Goal: Navigation & Orientation: Find specific page/section

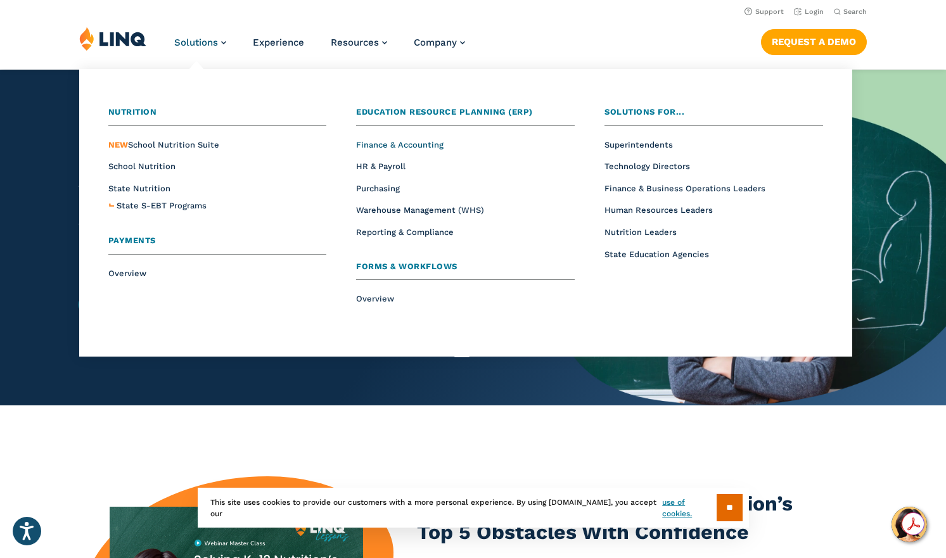
click at [421, 147] on span "Finance & Accounting" at bounding box center [399, 145] width 87 height 10
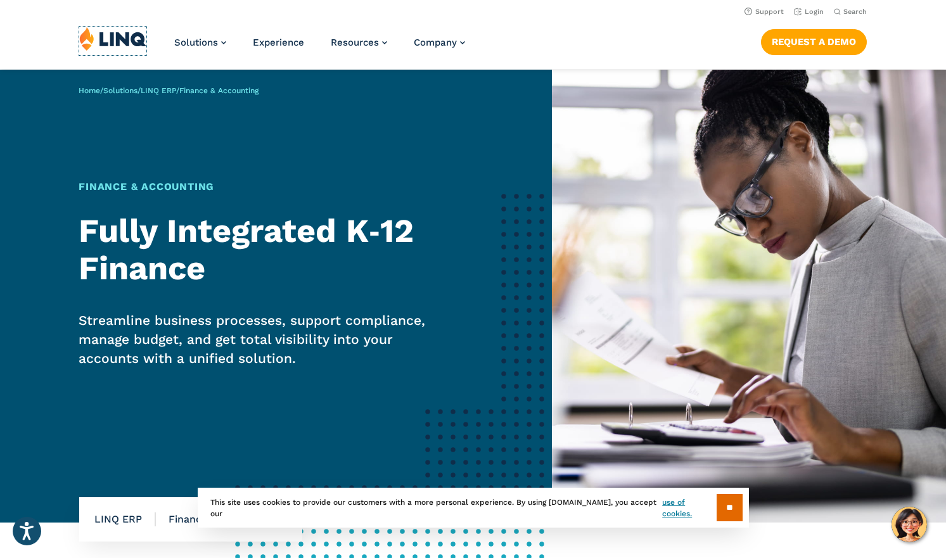
drag, startPoint x: 125, startPoint y: 41, endPoint x: 154, endPoint y: 41, distance: 28.5
click at [126, 41] on img at bounding box center [112, 39] width 67 height 24
